Goal: Information Seeking & Learning: Understand process/instructions

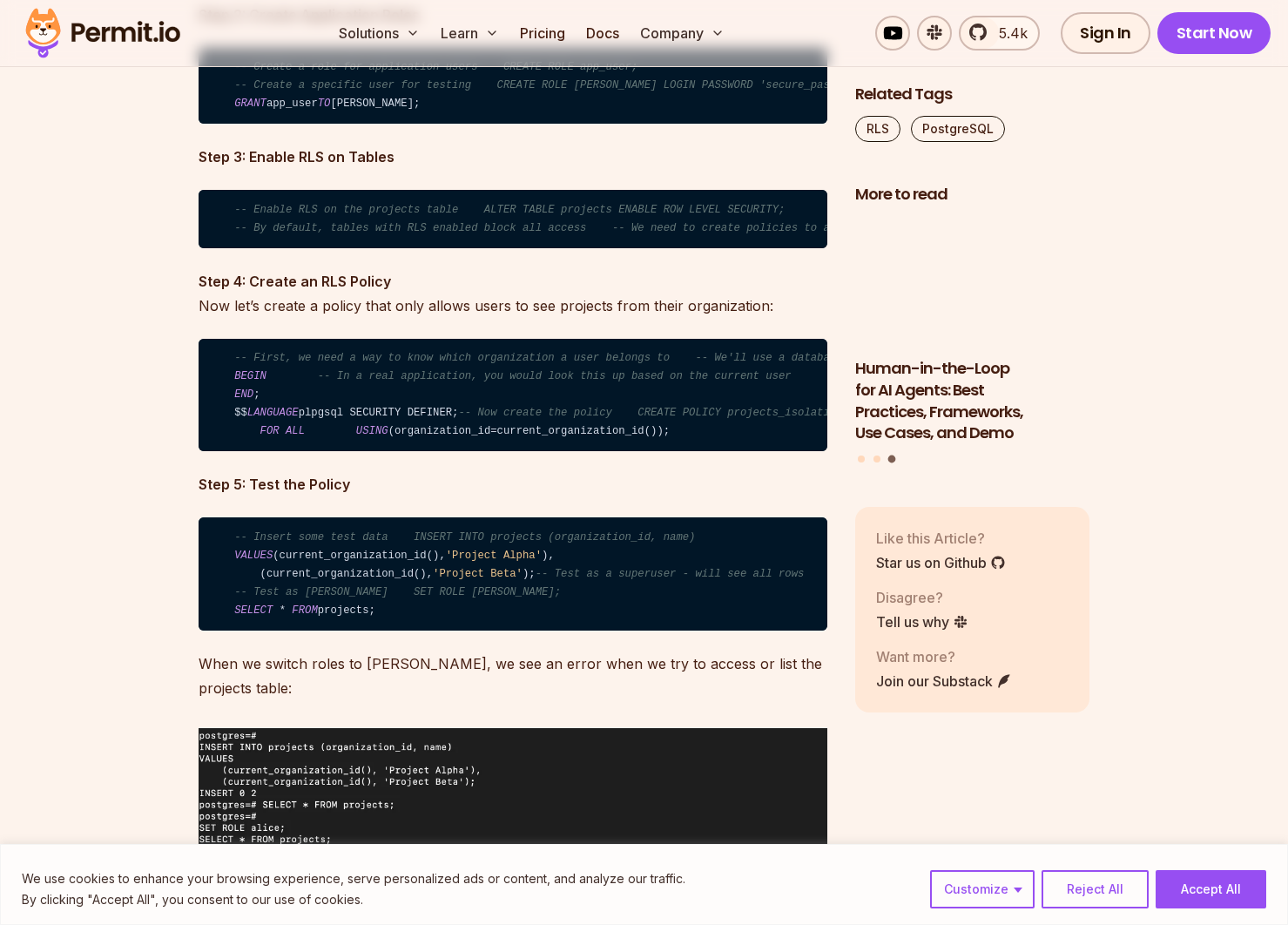
scroll to position [4446, 0]
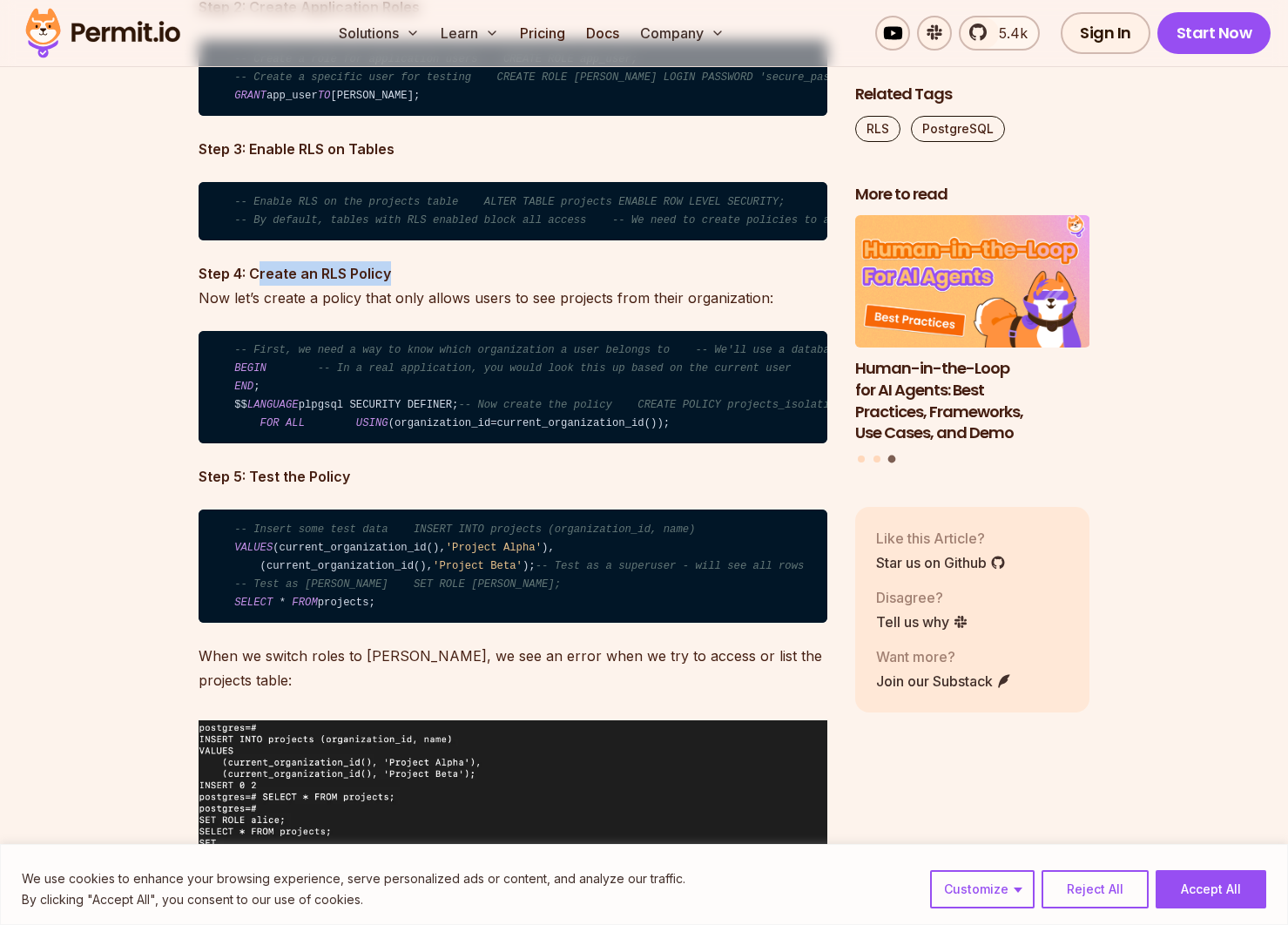
drag, startPoint x: 262, startPoint y: 384, endPoint x: 489, endPoint y: 385, distance: 227.0
click at [489, 310] on p "Step 4: Create an RLS Policy Now let’s create a policy that only allows users t…" at bounding box center [513, 285] width 628 height 49
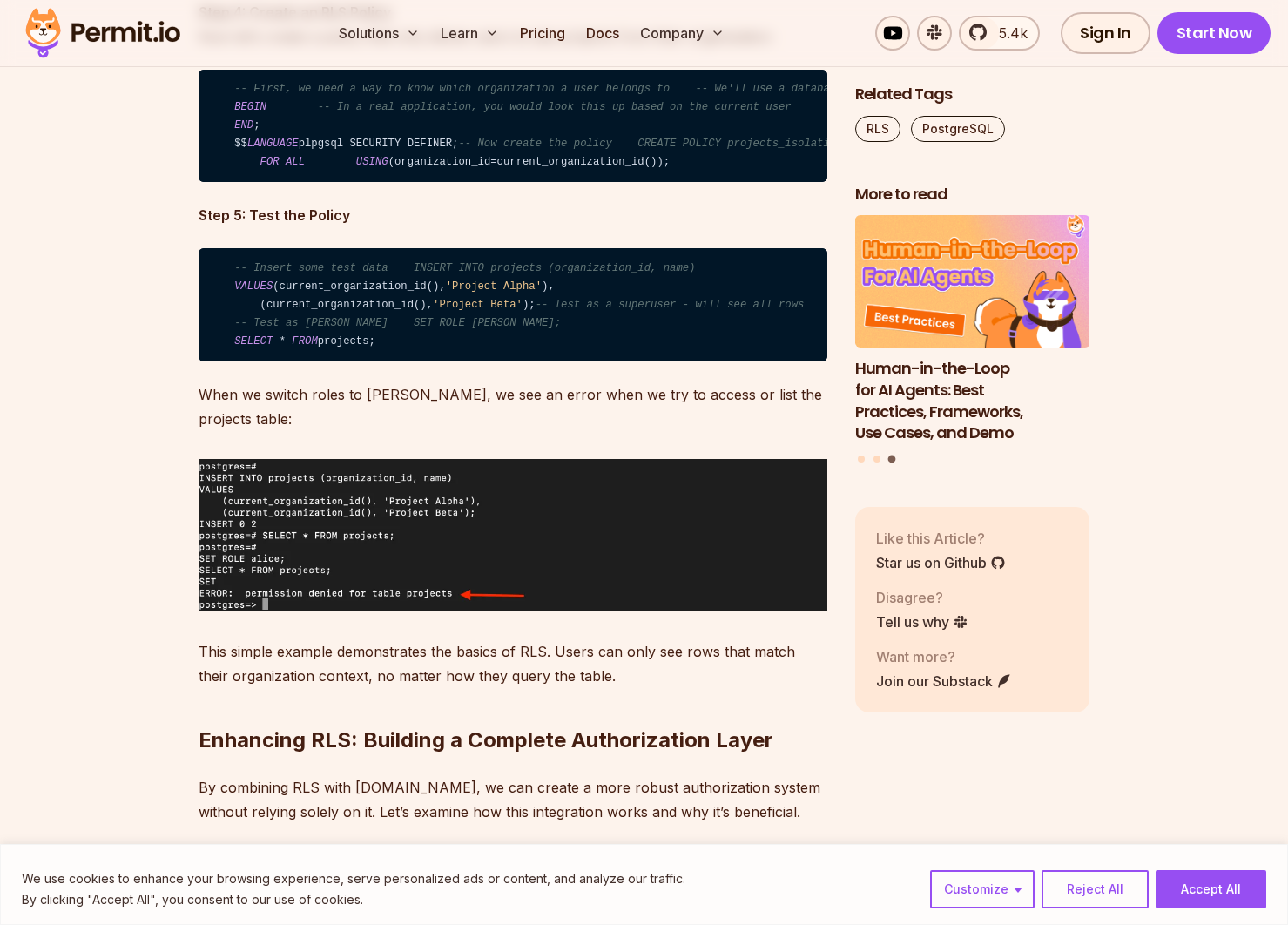
scroll to position [4716, 0]
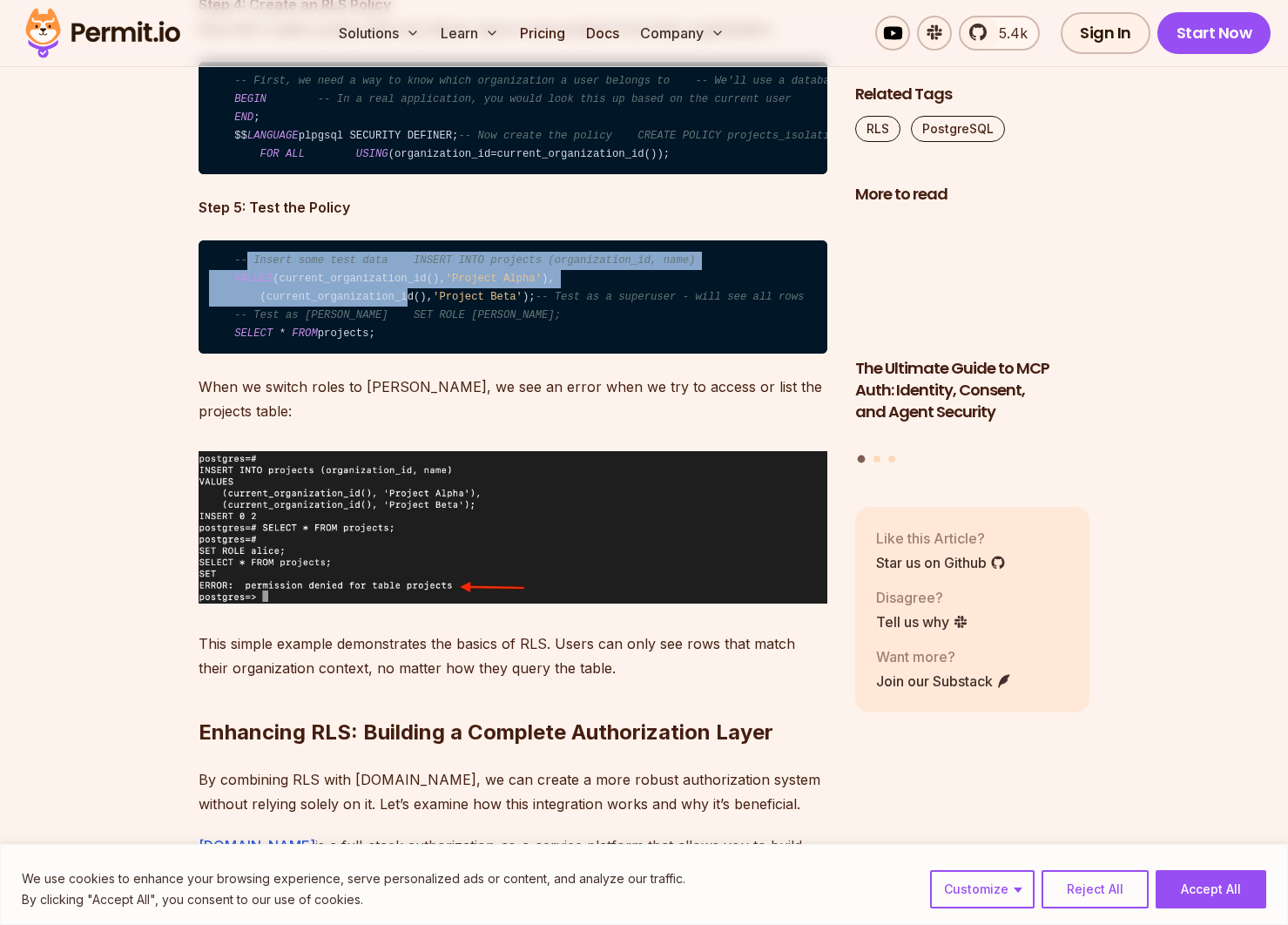
drag, startPoint x: 246, startPoint y: 387, endPoint x: 409, endPoint y: 451, distance: 175.1
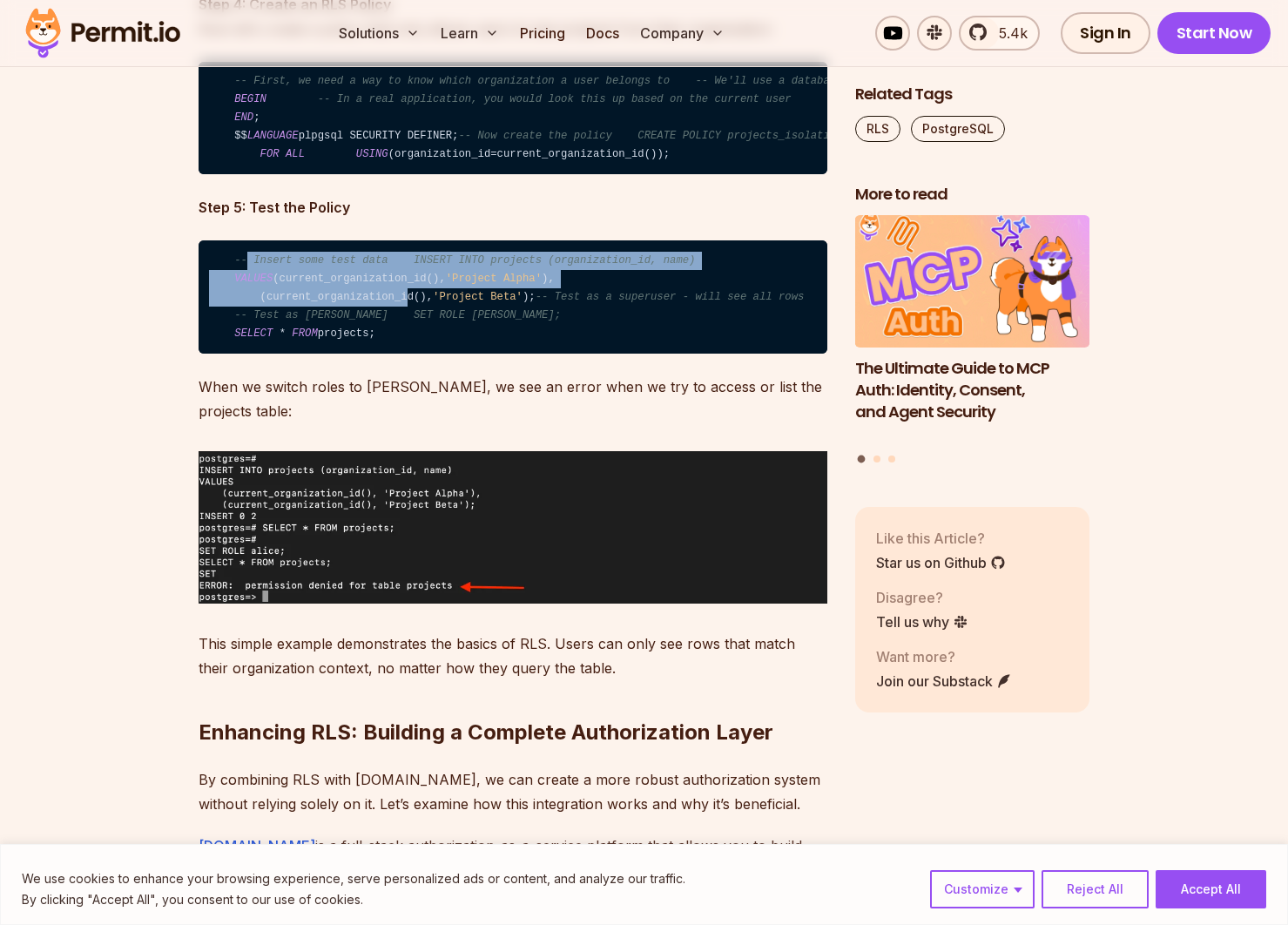
click at [407, 354] on code "-- Insert some test data INSERT INTO projects (organization_id, name) VALUES (c…" at bounding box center [513, 297] width 628 height 113
click at [409, 354] on code "-- Insert some test data INSERT INTO projects (organization_id, name) VALUES (c…" at bounding box center [513, 297] width 628 height 113
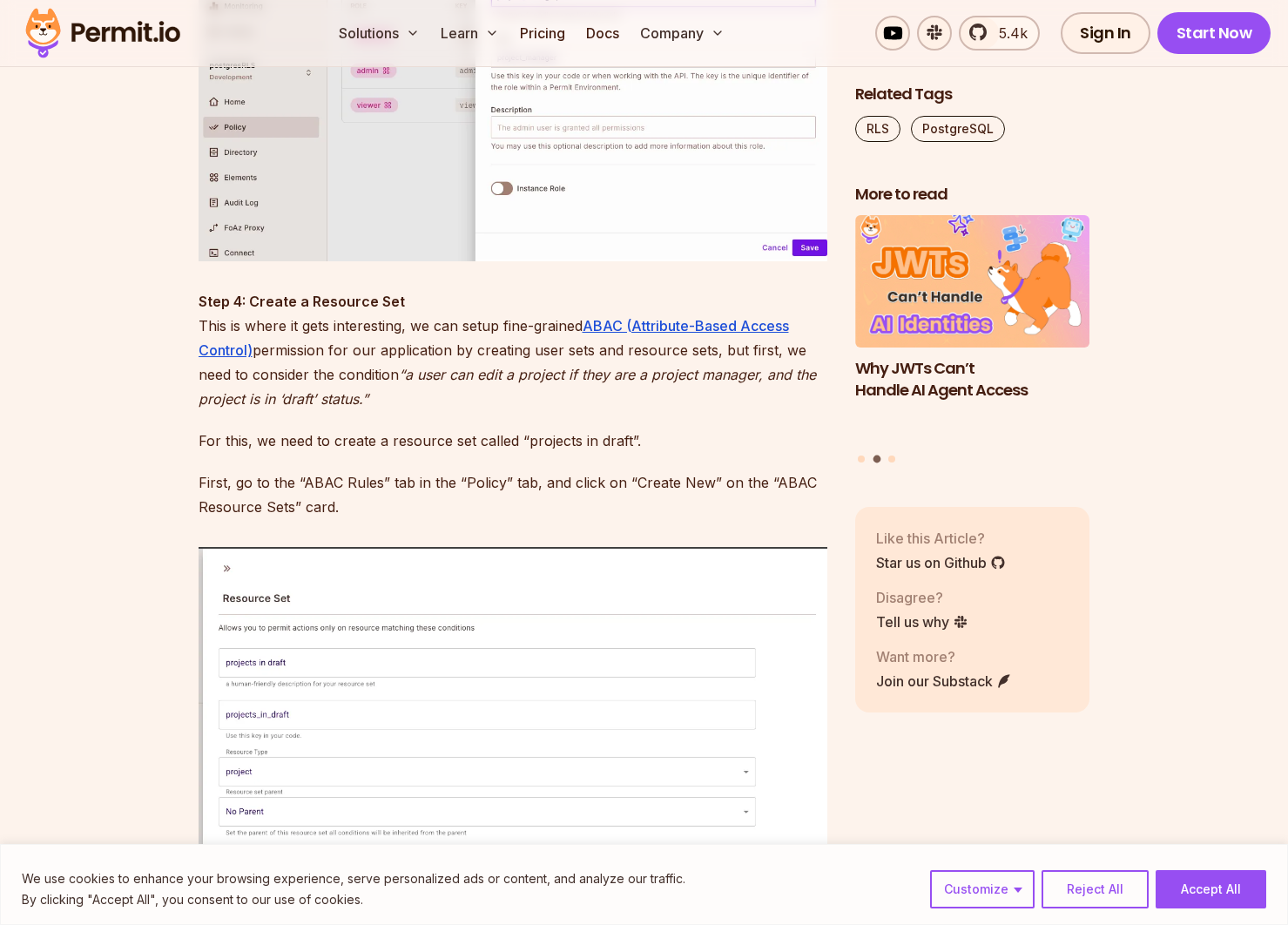
scroll to position [10268, 0]
